Goal: Transaction & Acquisition: Book appointment/travel/reservation

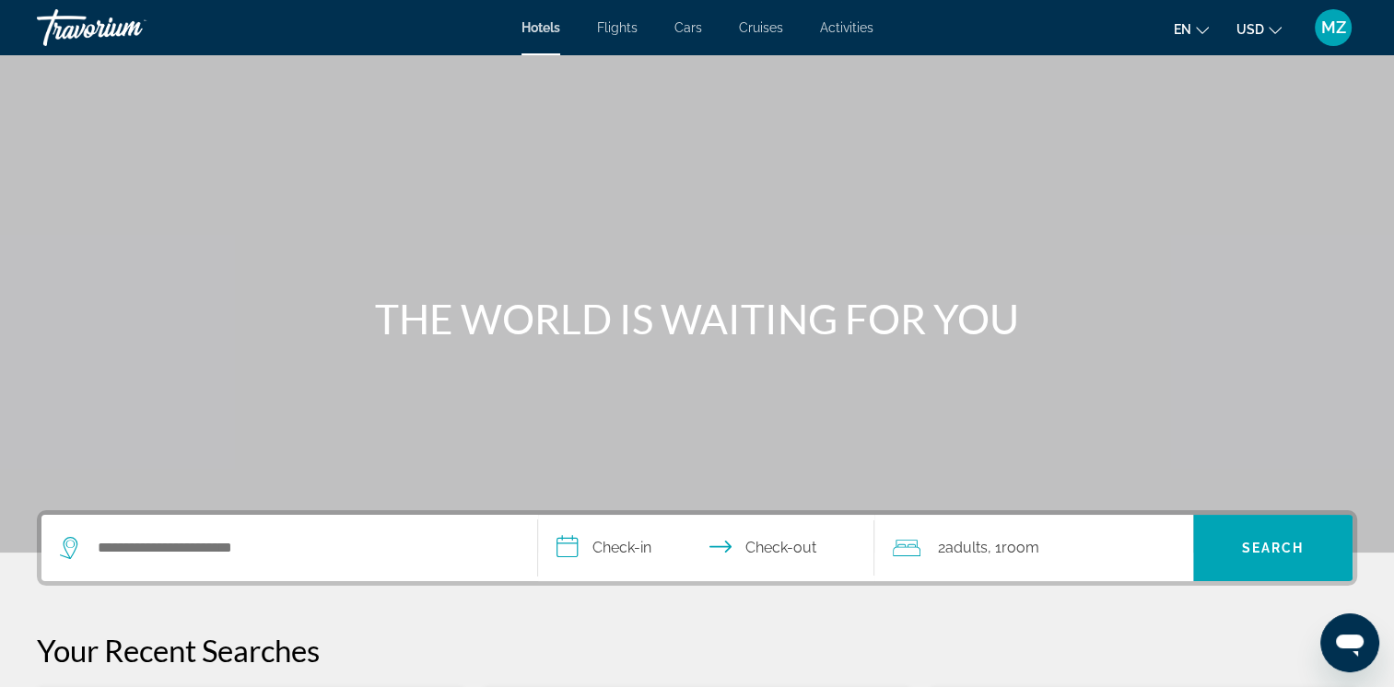
click at [1279, 21] on mat-icon "Change currency" at bounding box center [1275, 27] width 13 height 13
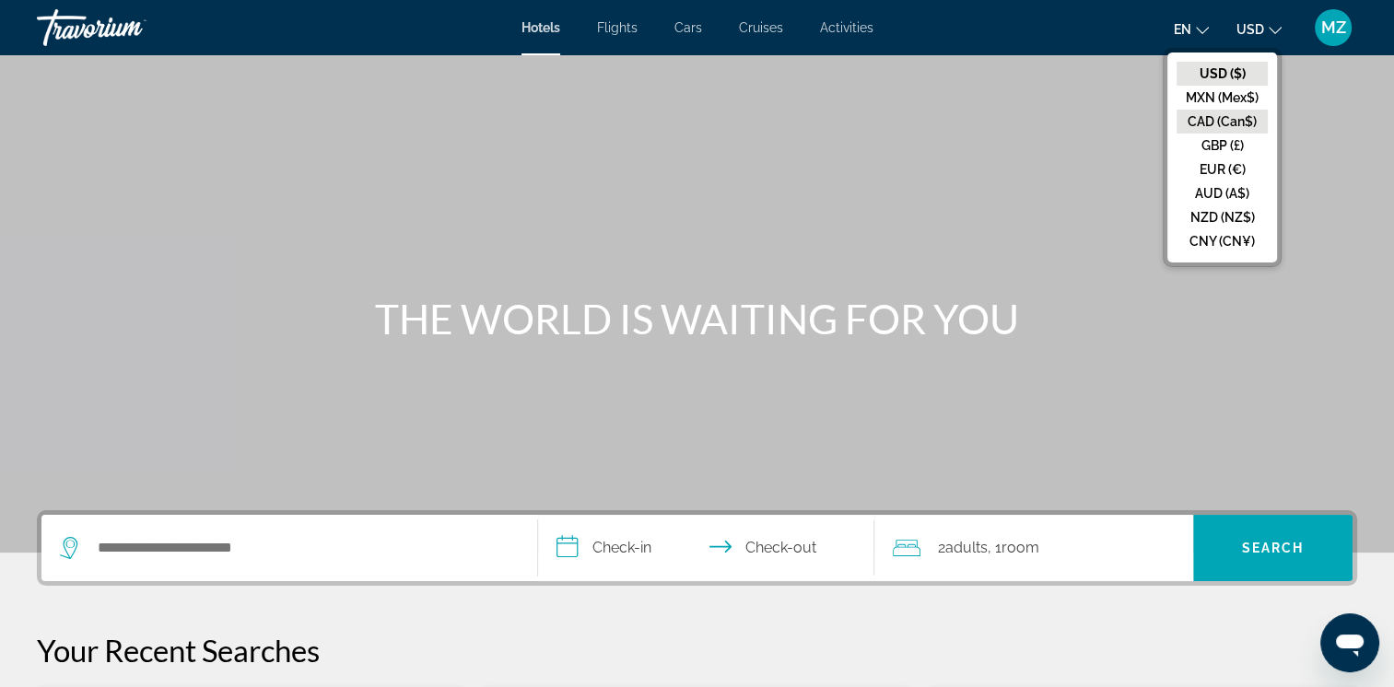
click at [1208, 117] on button "CAD (Can$)" at bounding box center [1222, 122] width 91 height 24
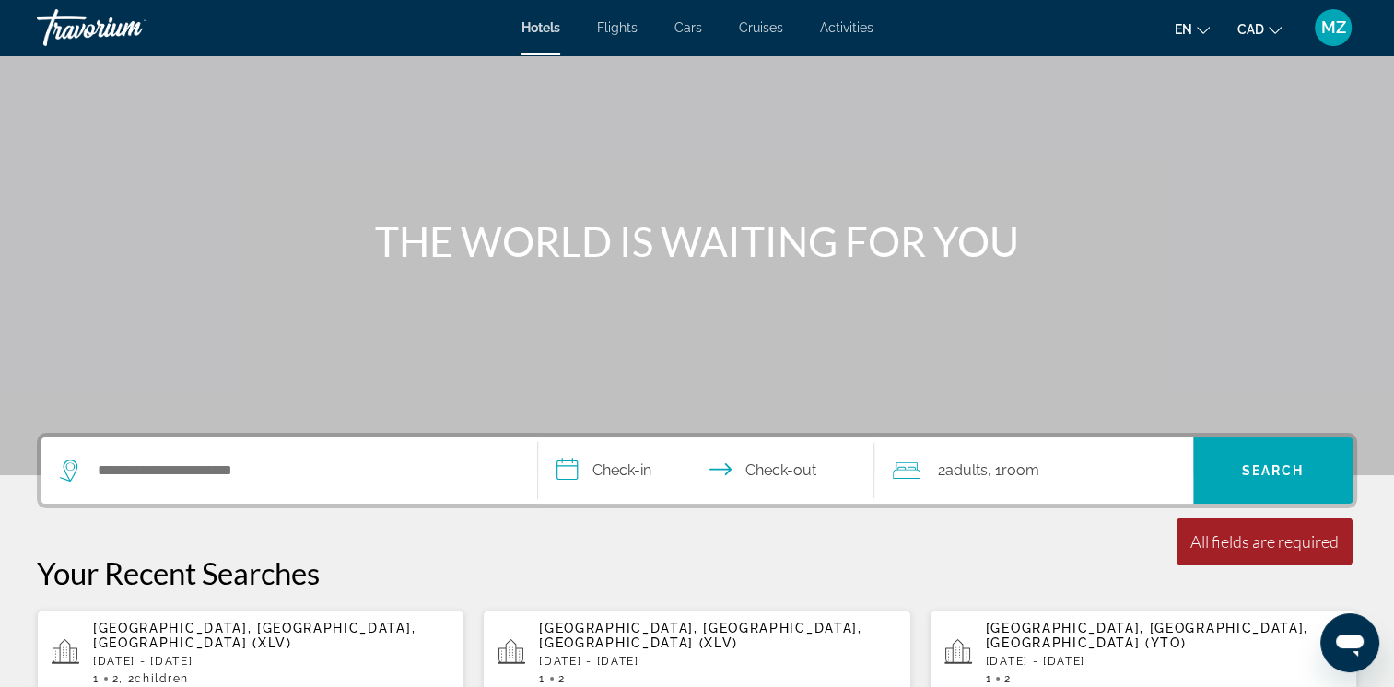
scroll to position [184, 0]
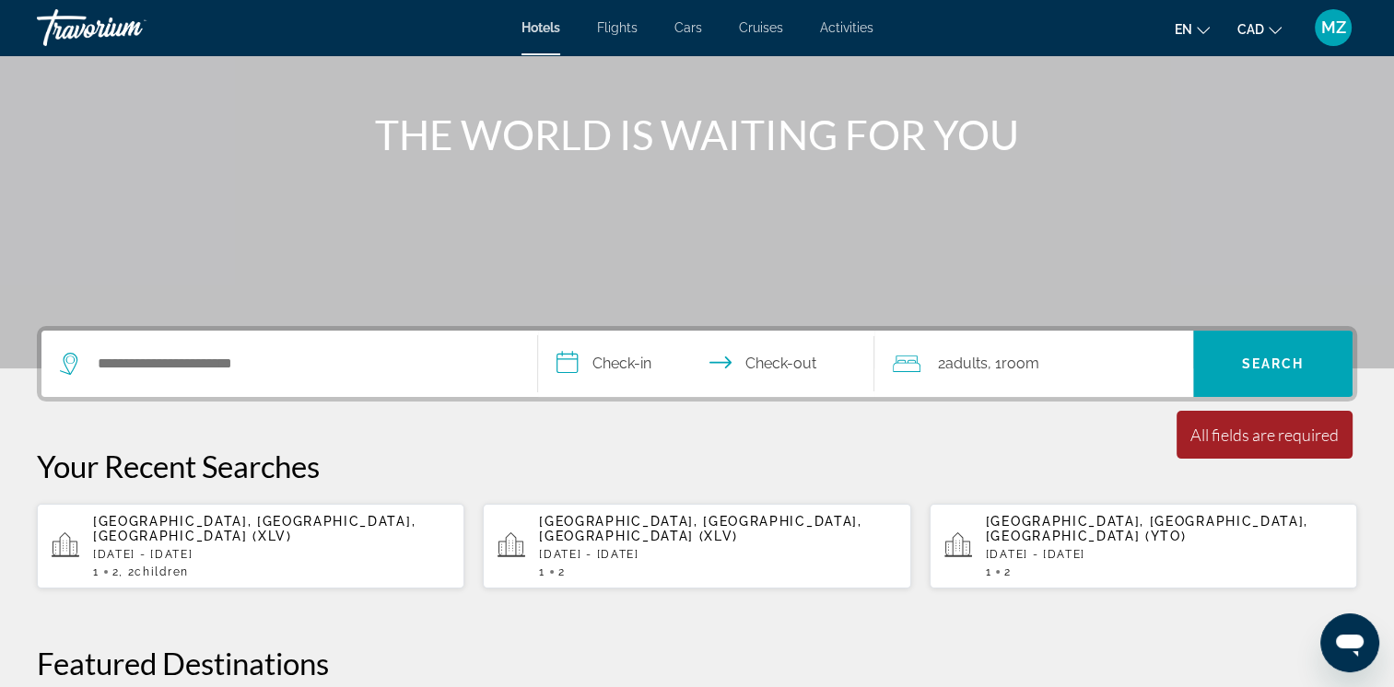
click at [264, 548] on p "[DATE] - [DATE]" at bounding box center [271, 554] width 357 height 13
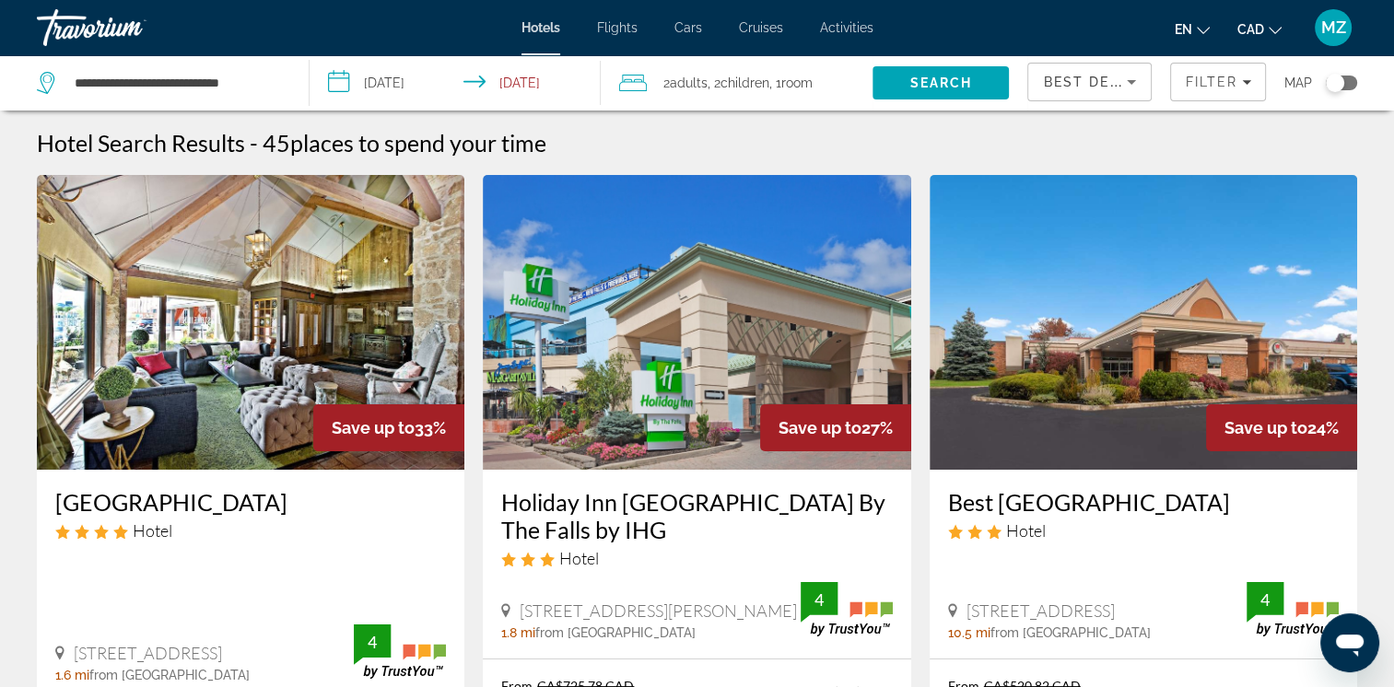
click at [1137, 83] on icon "Sort by" at bounding box center [1132, 82] width 22 height 22
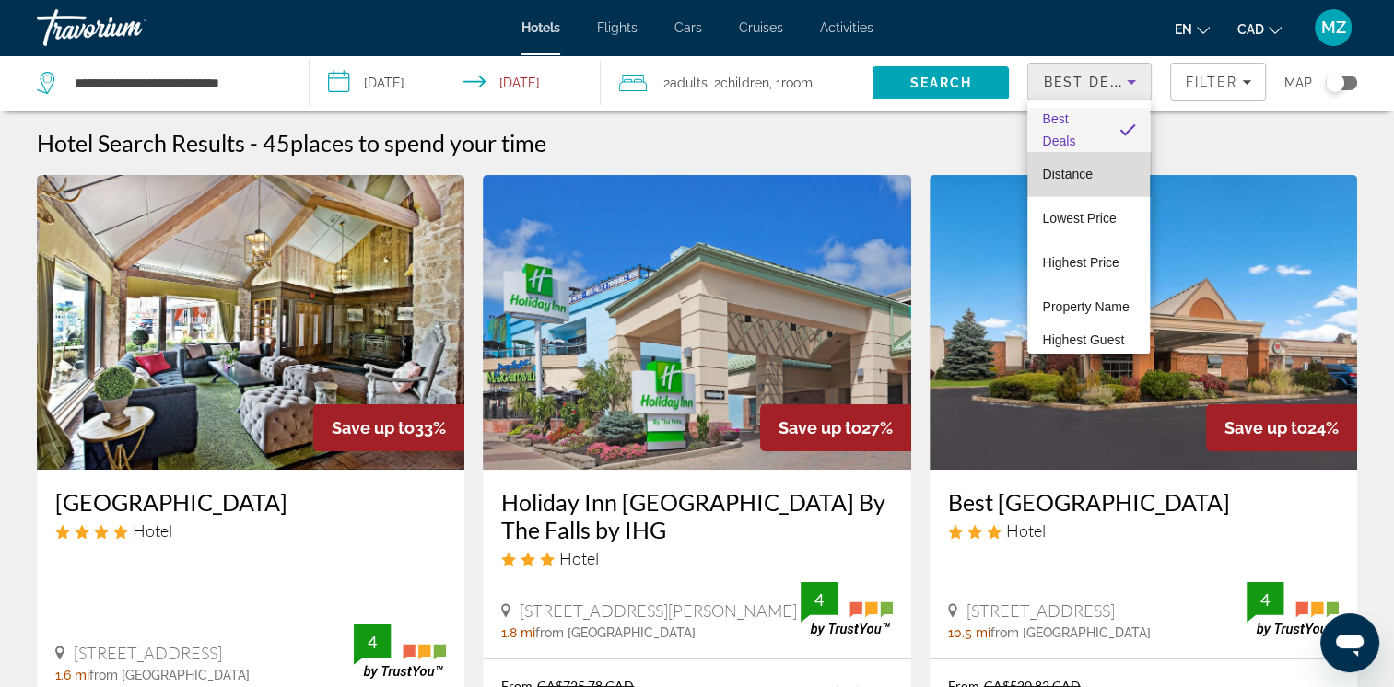
click at [1095, 178] on mat-option "Distance" at bounding box center [1089, 174] width 123 height 44
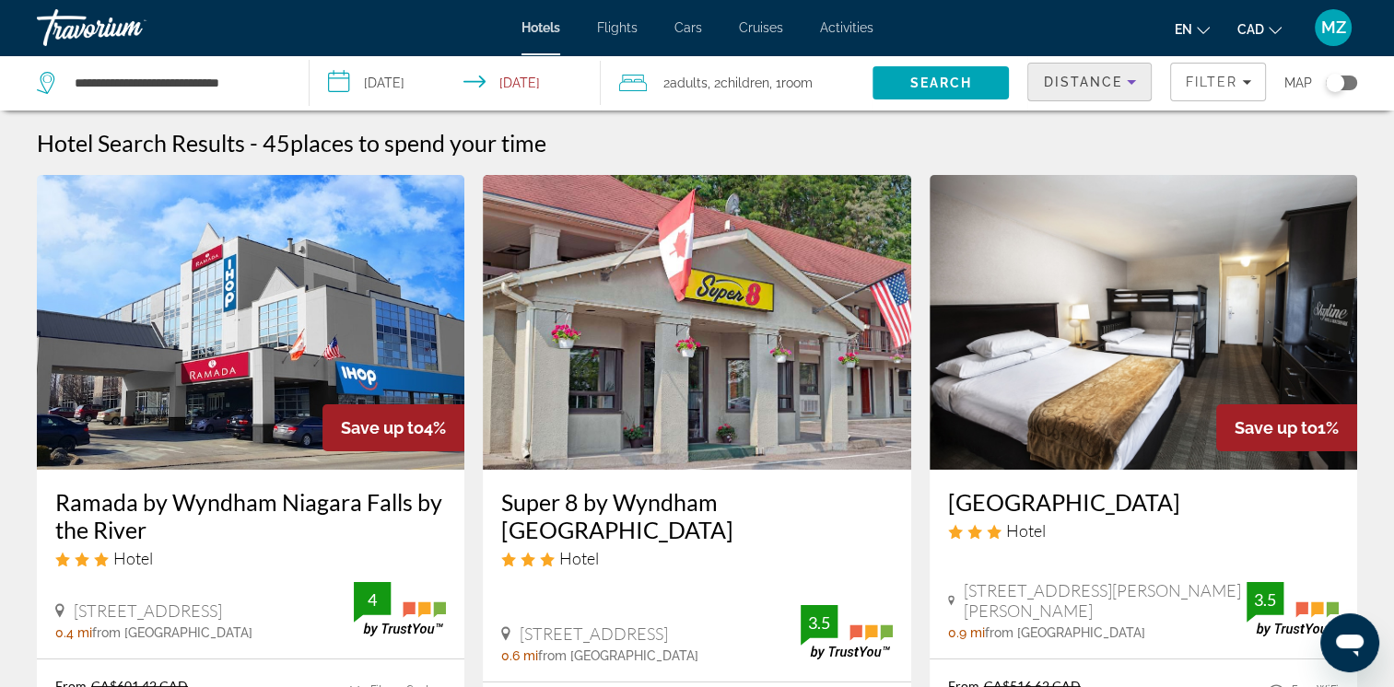
click at [1114, 91] on div "Distance" at bounding box center [1085, 82] width 84 height 22
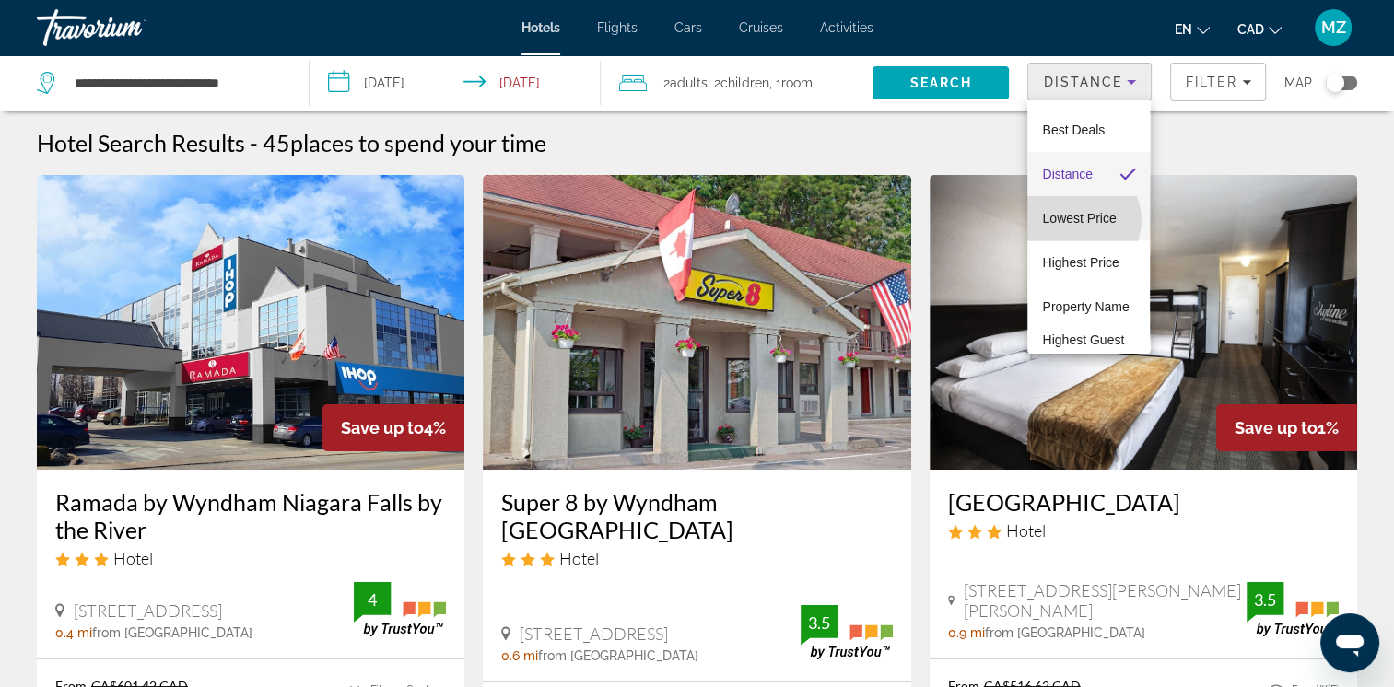
click at [1079, 220] on span "Lowest Price" at bounding box center [1079, 218] width 74 height 15
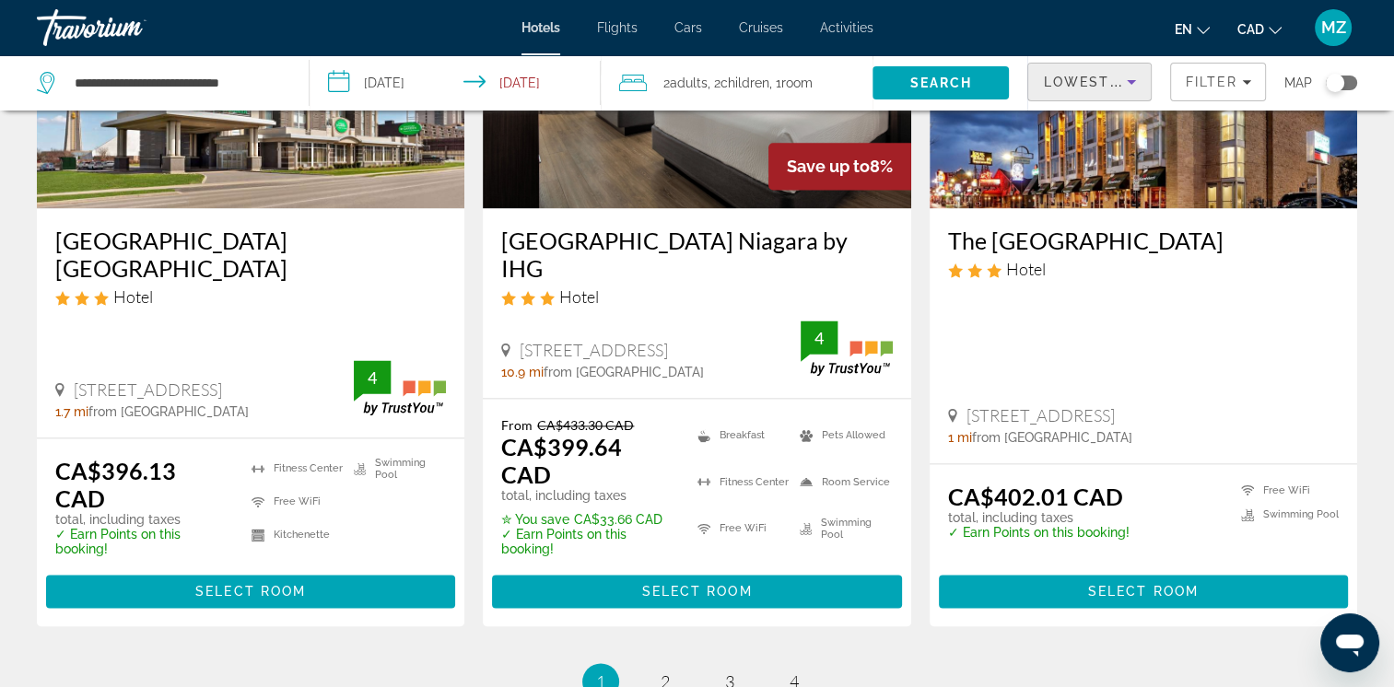
scroll to position [2304, 0]
